Goal: Transaction & Acquisition: Purchase product/service

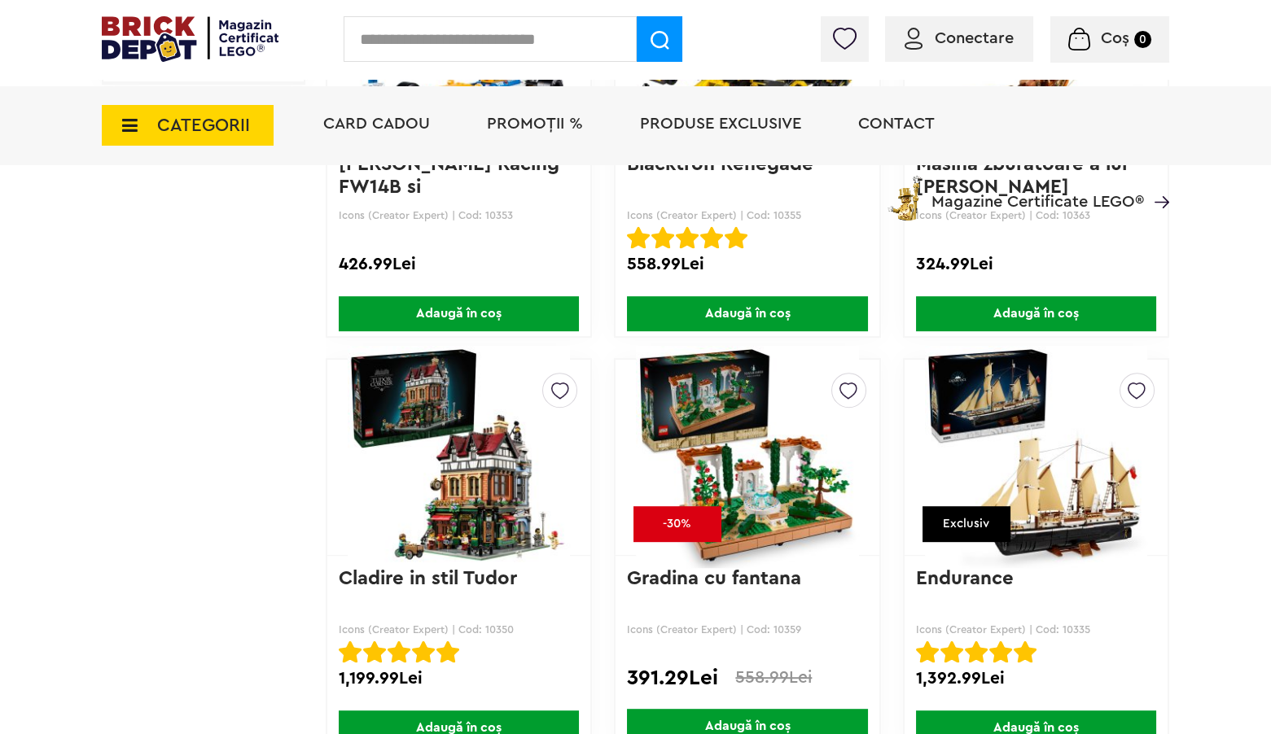
scroll to position [1922, 0]
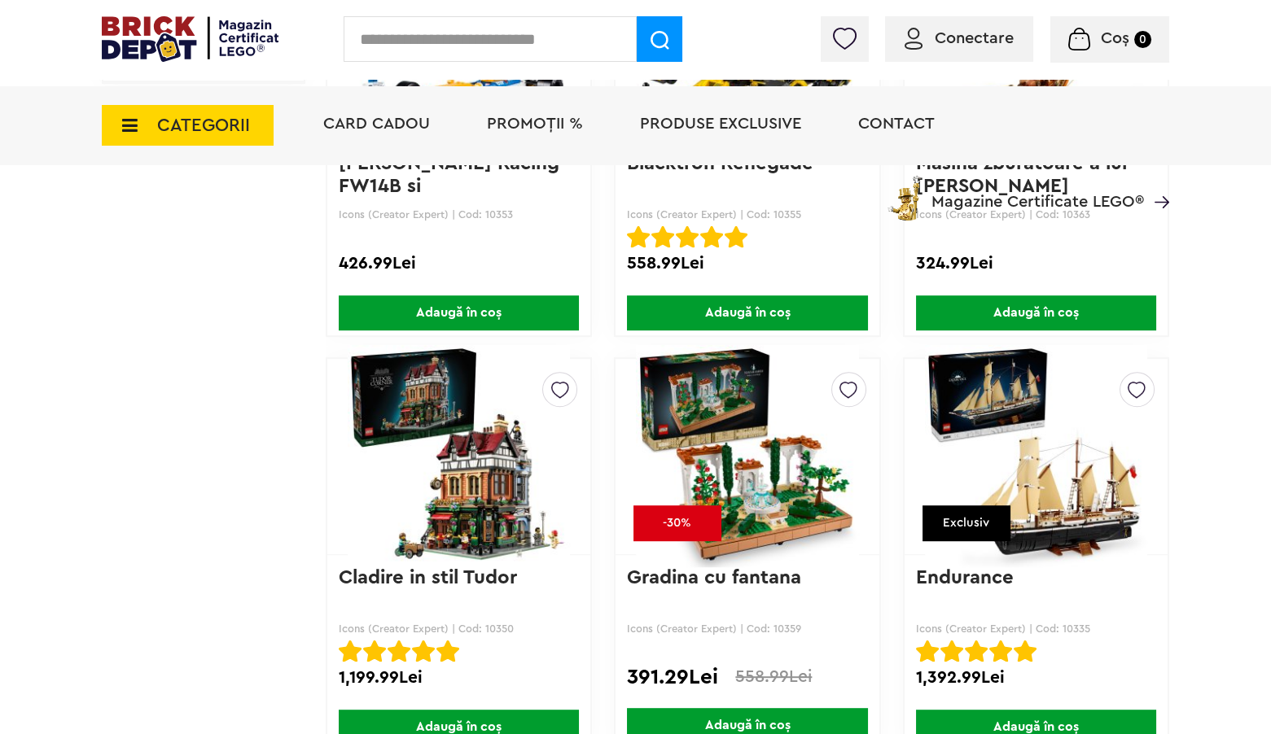
click at [1078, 506] on img at bounding box center [1036, 457] width 222 height 228
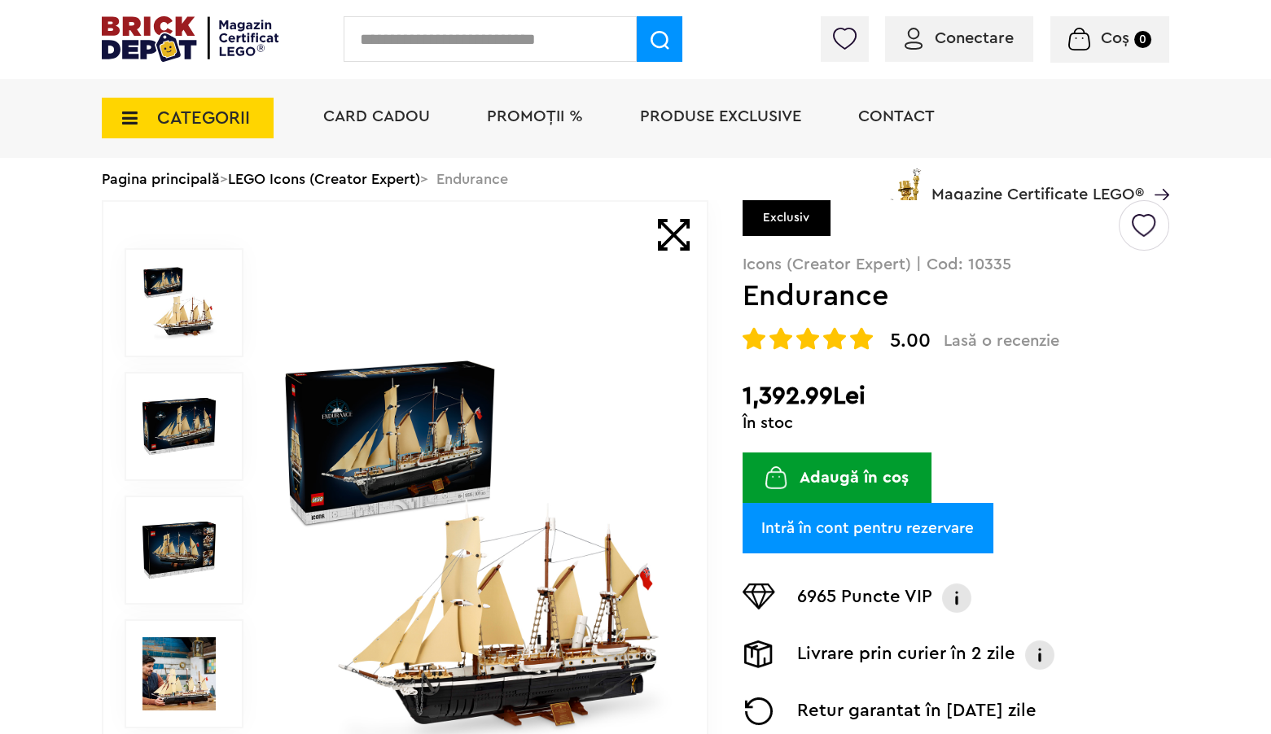
click at [577, 632] on img at bounding box center [475, 551] width 392 height 392
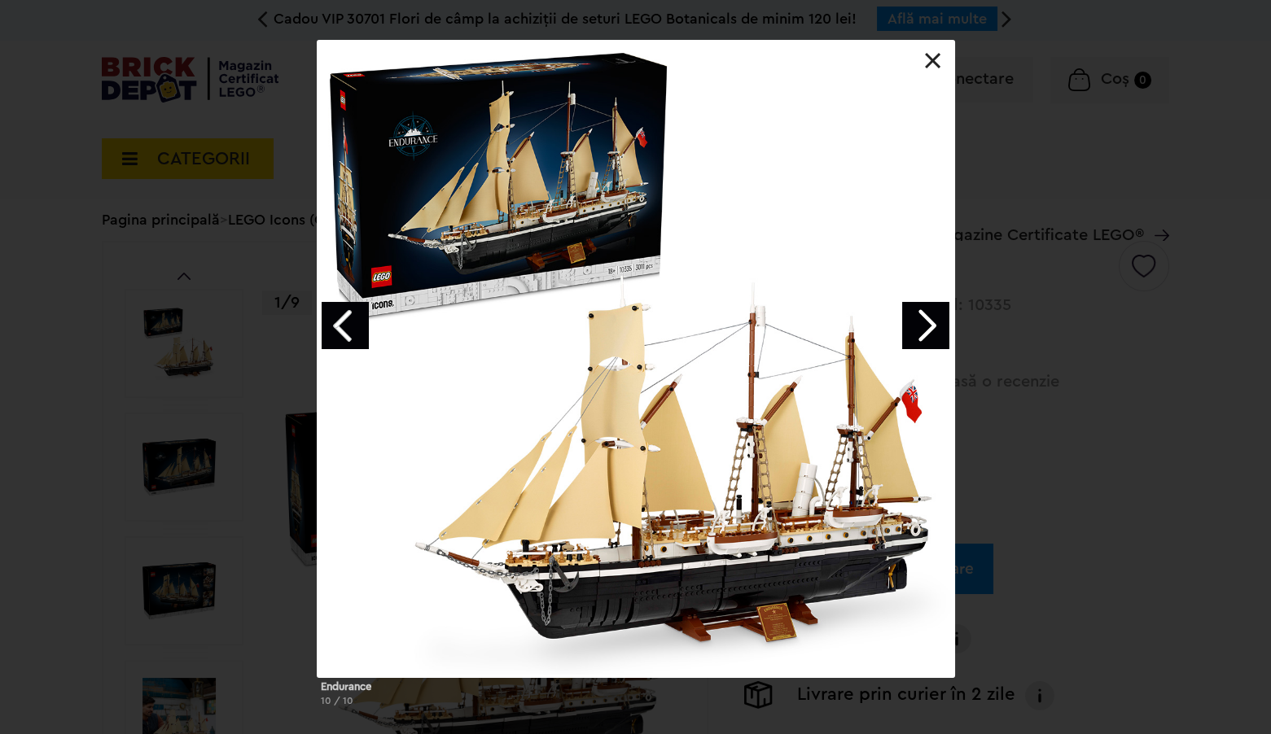
click at [932, 60] on link at bounding box center [933, 61] width 16 height 16
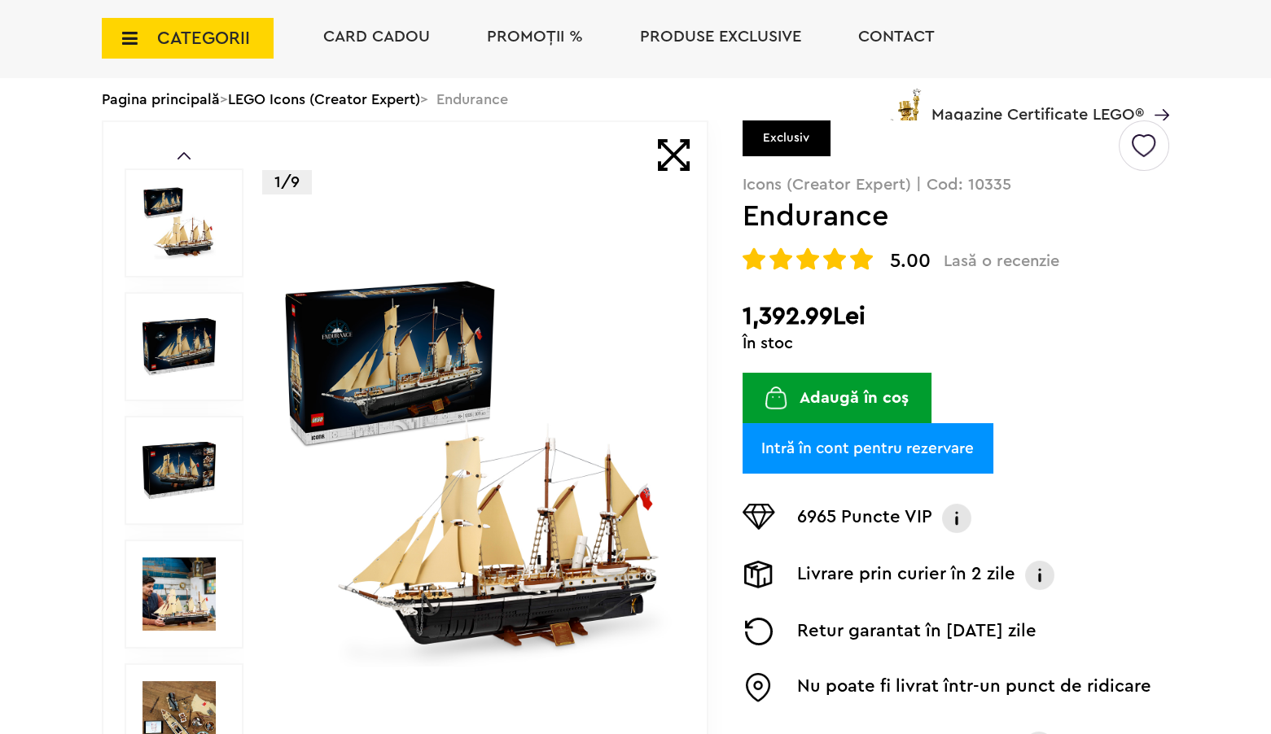
scroll to position [209, 0]
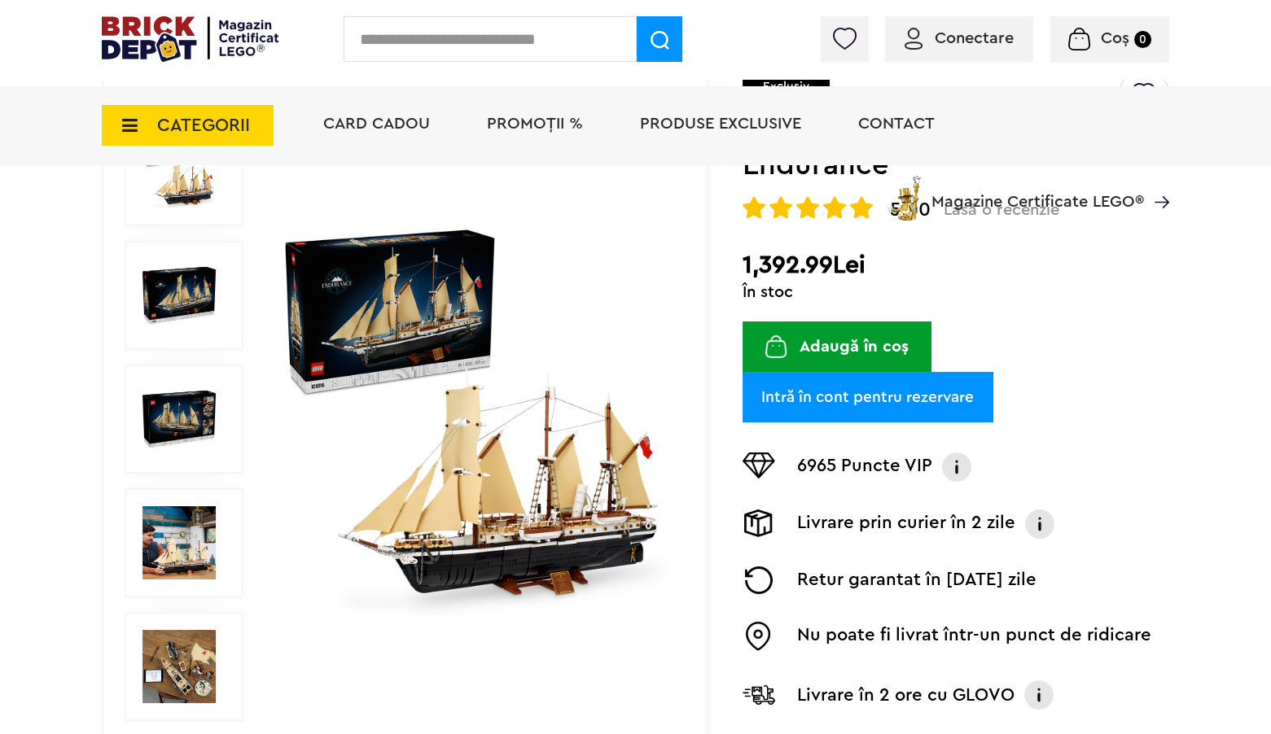
click at [182, 555] on img at bounding box center [178, 542] width 73 height 73
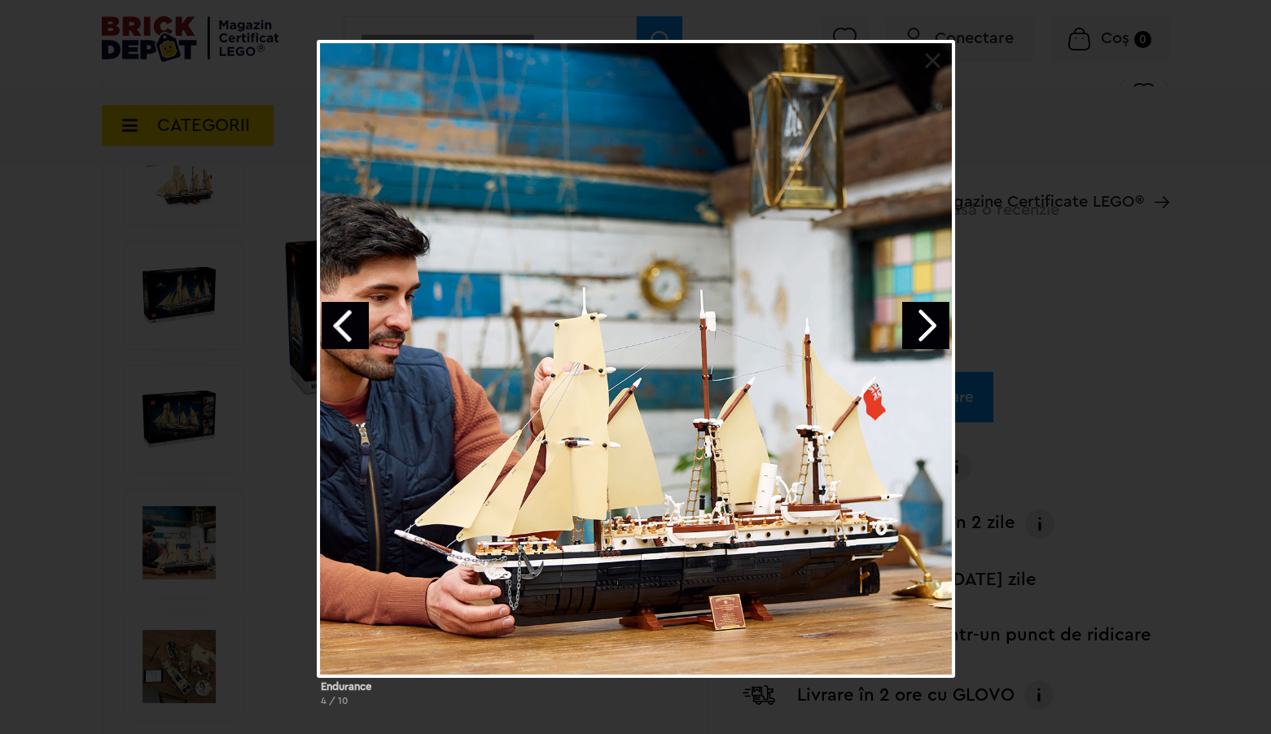
click at [930, 326] on link "Next image" at bounding box center [925, 325] width 47 height 47
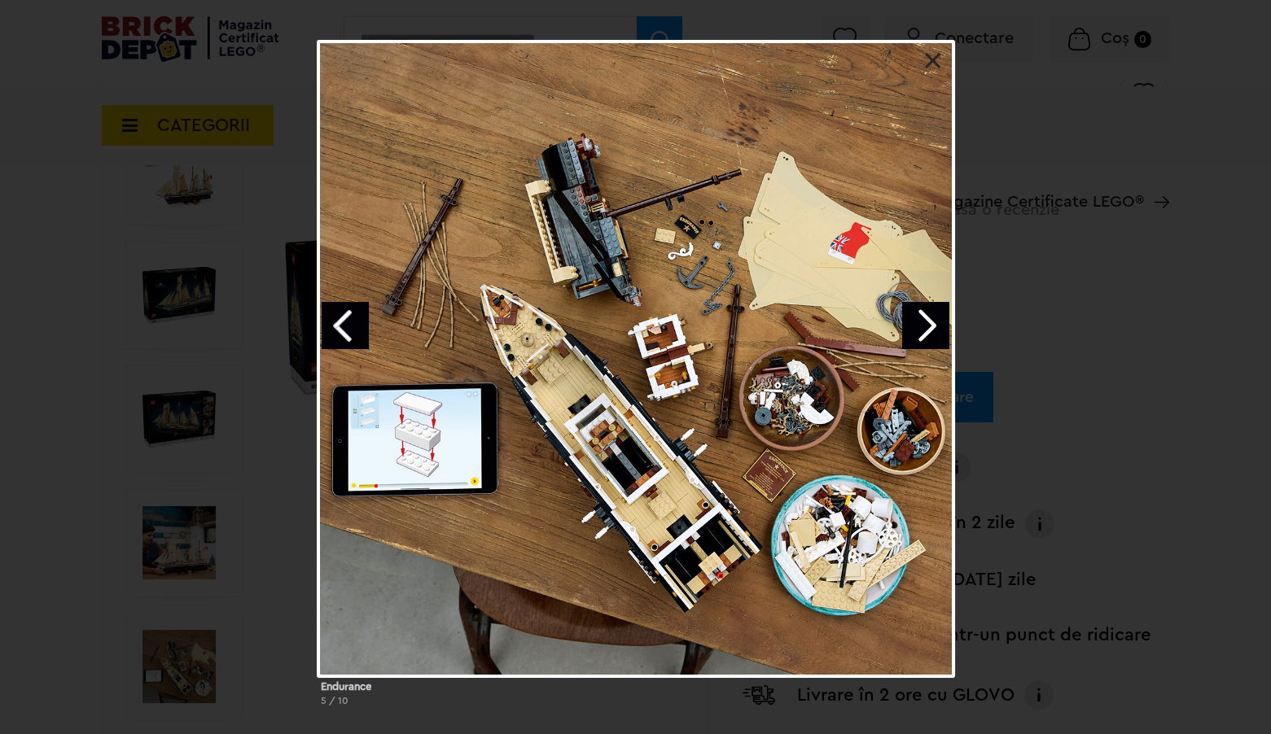
click at [587, 453] on div at bounding box center [636, 359] width 637 height 637
click at [925, 64] on link at bounding box center [933, 61] width 16 height 16
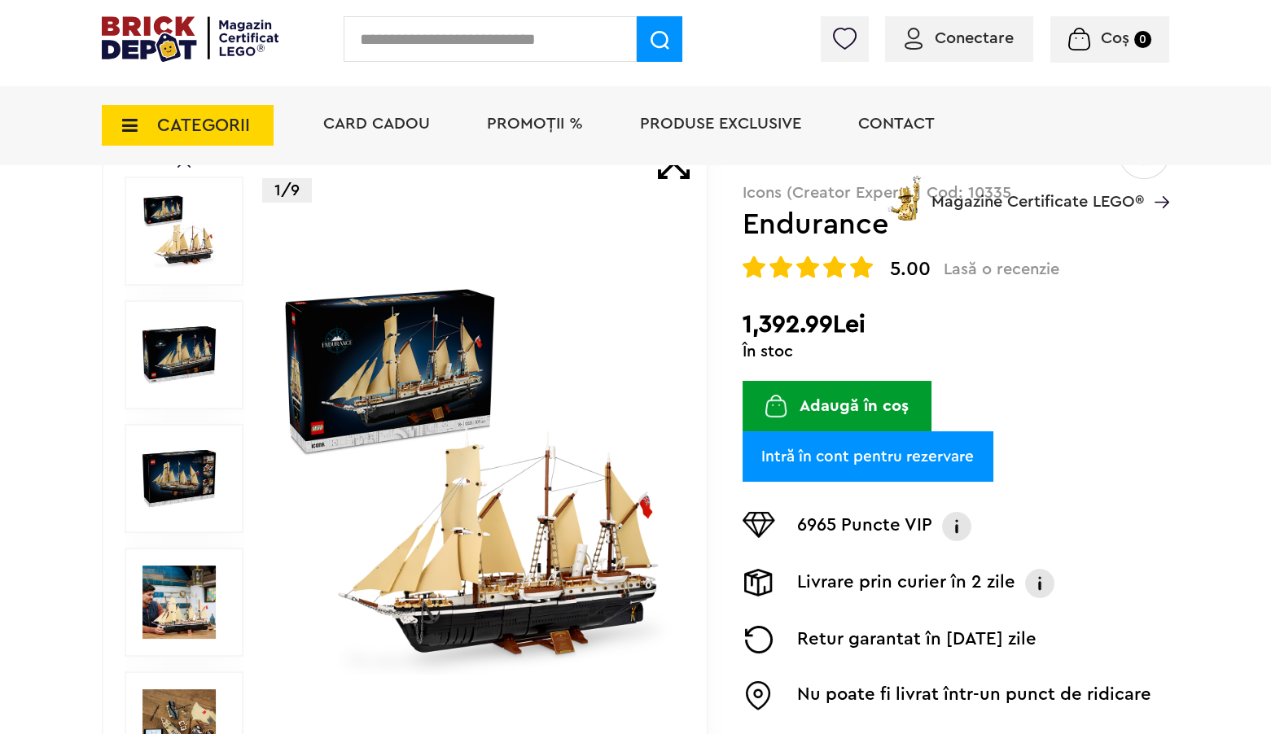
scroll to position [0, 0]
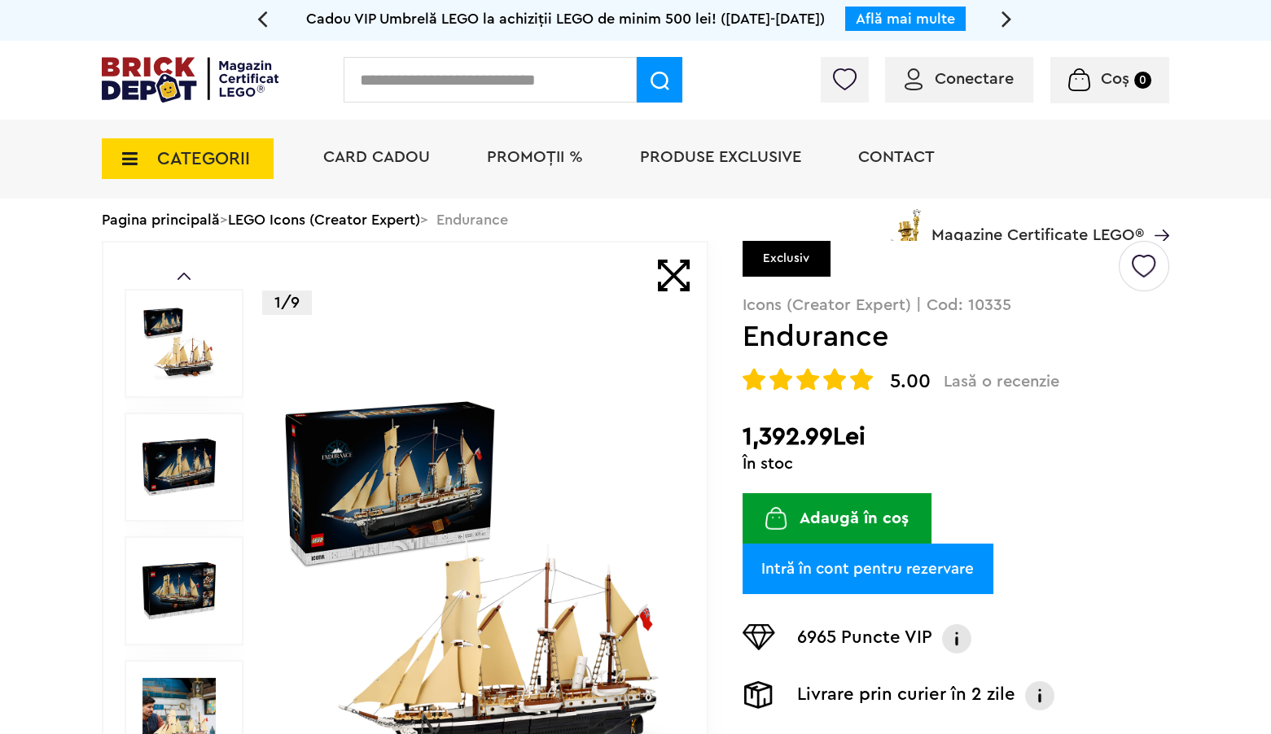
click at [34, 80] on div "Conectare Coș 0" at bounding box center [635, 80] width 1271 height 79
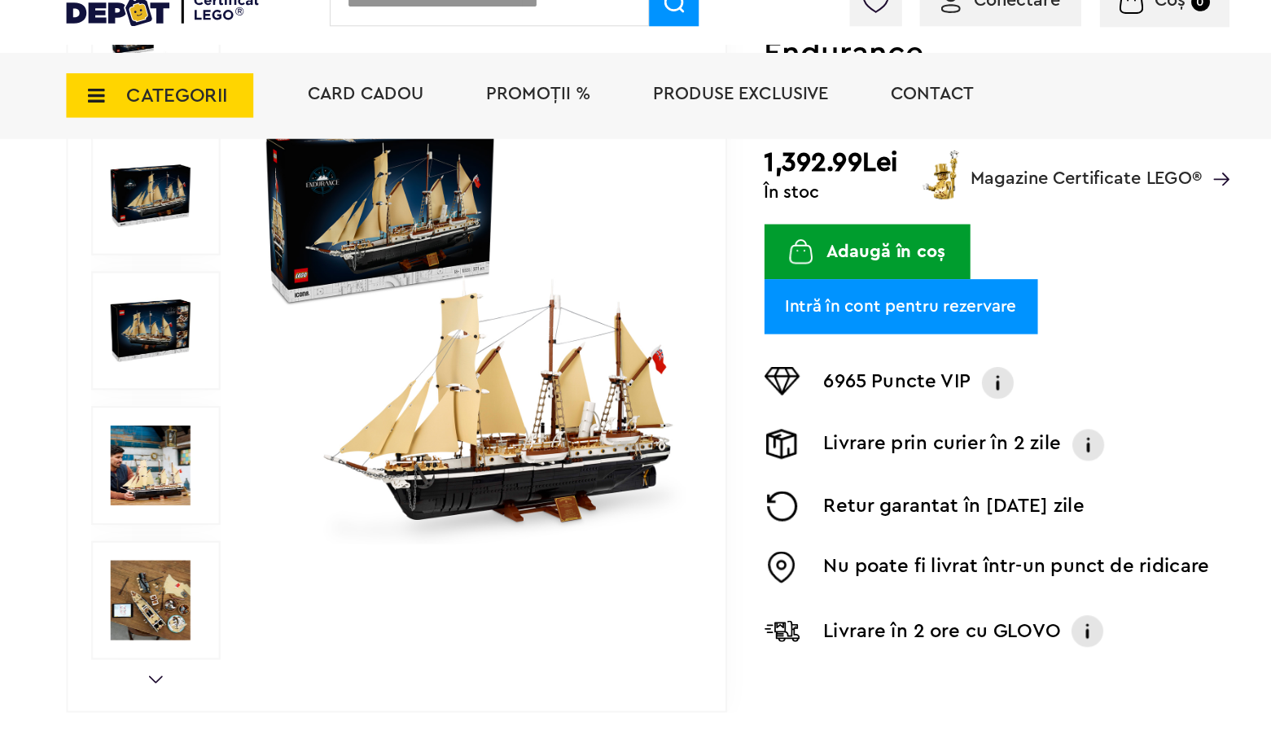
scroll to position [287, 0]
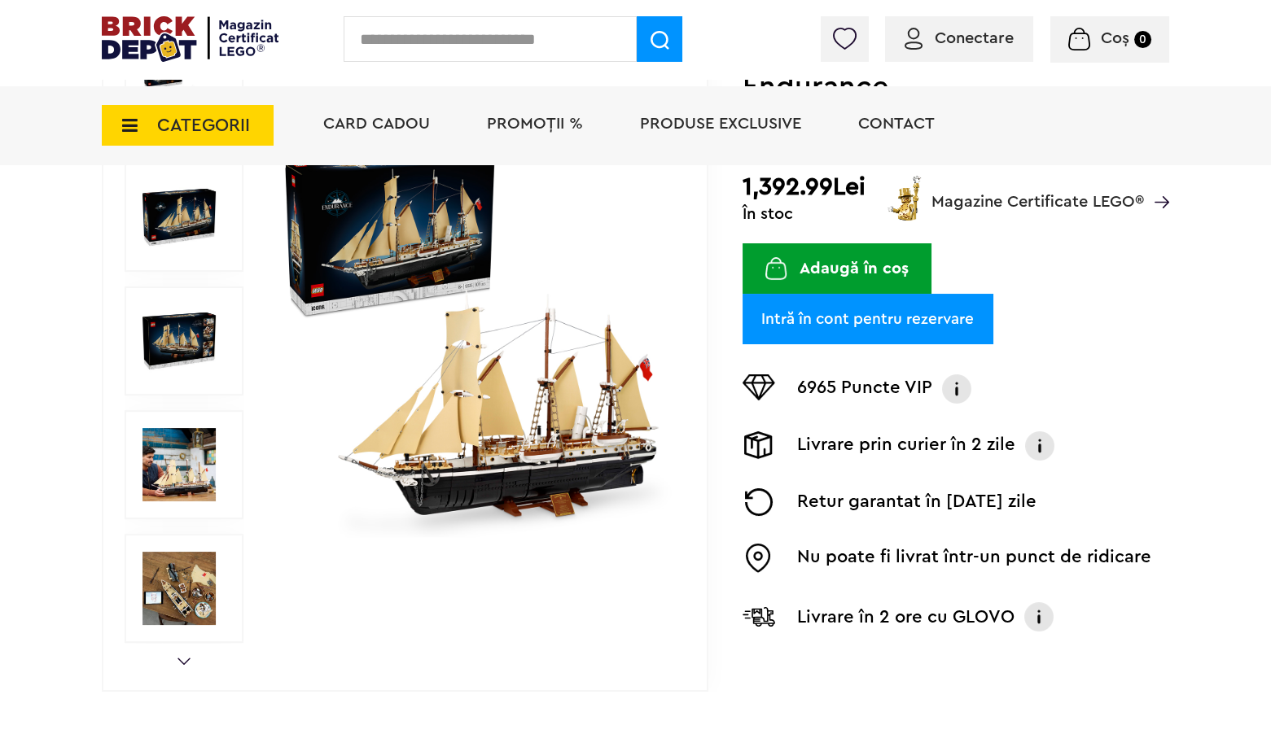
click at [184, 659] on link "Next" at bounding box center [183, 661] width 13 height 7
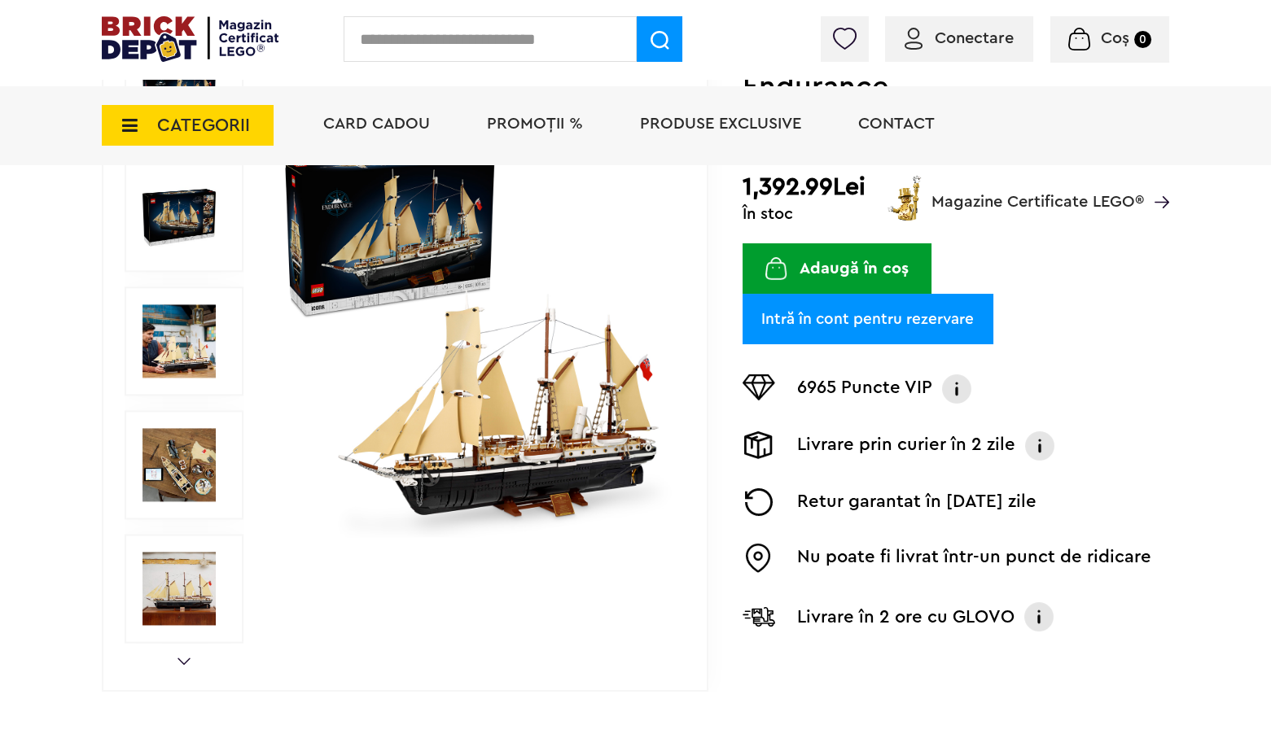
click at [184, 659] on link "Next" at bounding box center [183, 661] width 13 height 7
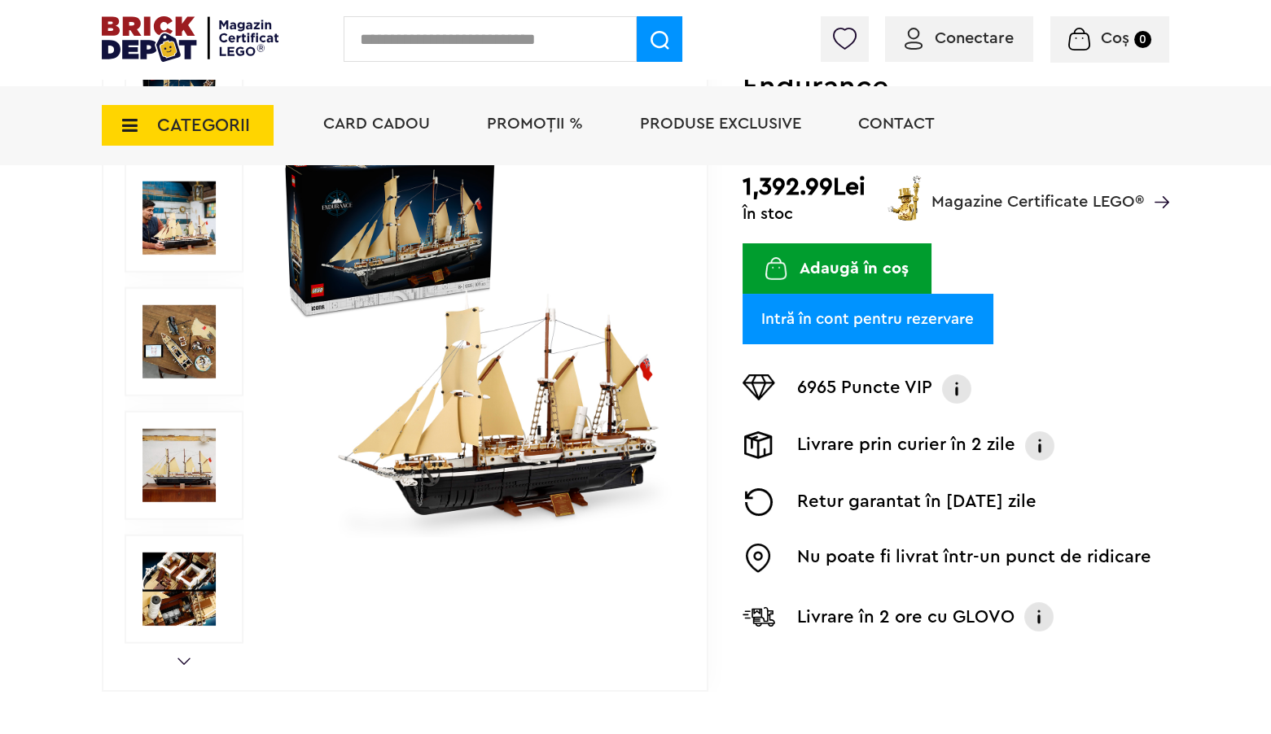
click at [198, 484] on img at bounding box center [178, 465] width 73 height 73
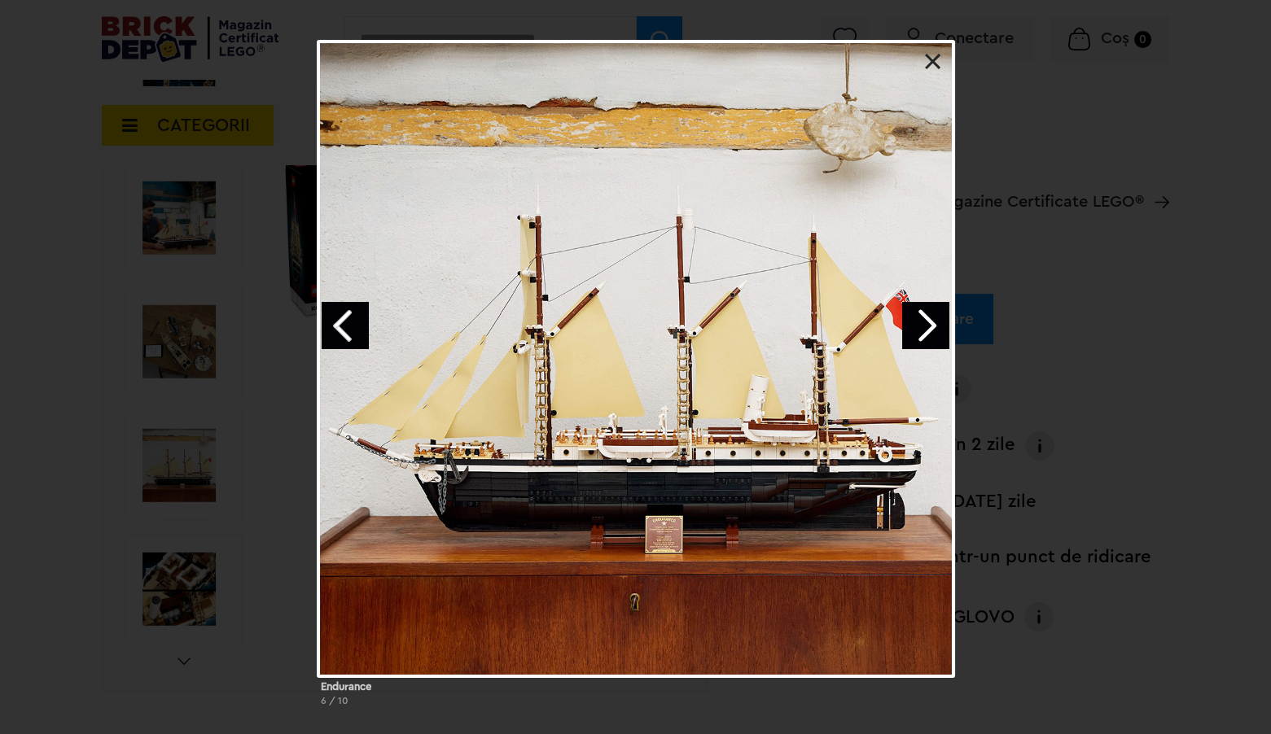
click at [935, 59] on link at bounding box center [933, 62] width 16 height 16
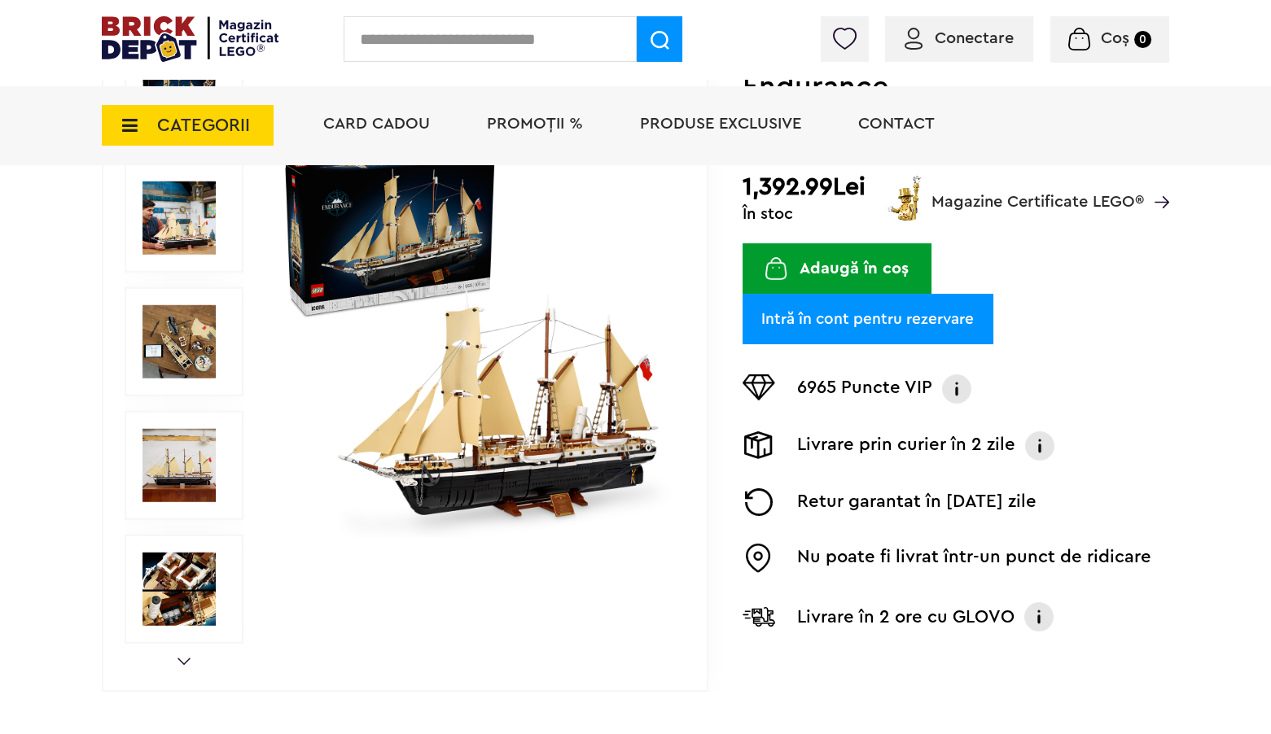
click at [46, 113] on div "CATEGORII Jucării LEGO Card Cadou LEGO Animal Crossing Nou Architecture Nou Art…" at bounding box center [635, 125] width 1271 height 79
